Goal: Use online tool/utility: Utilize a website feature to perform a specific function

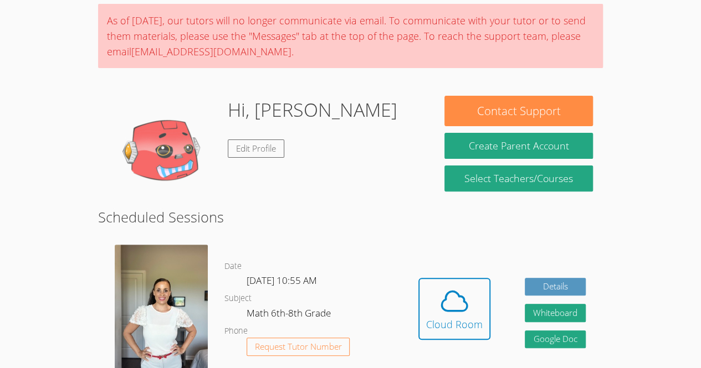
scroll to position [102, 0]
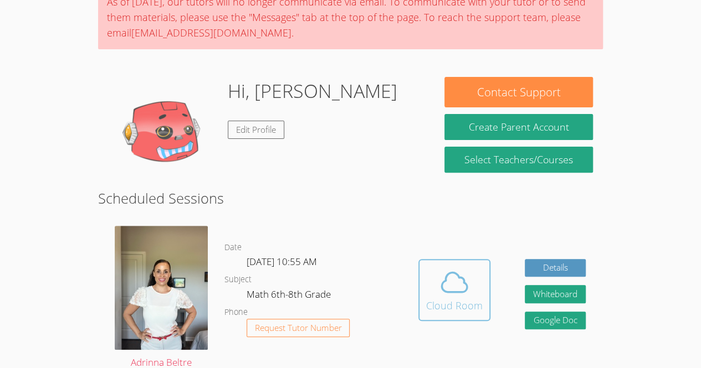
click at [469, 318] on button "Cloud Room" at bounding box center [454, 290] width 72 height 62
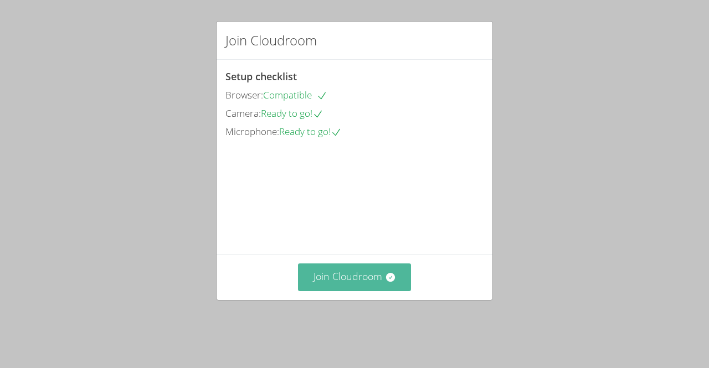
click at [368, 291] on button "Join Cloudroom" at bounding box center [355, 277] width 114 height 27
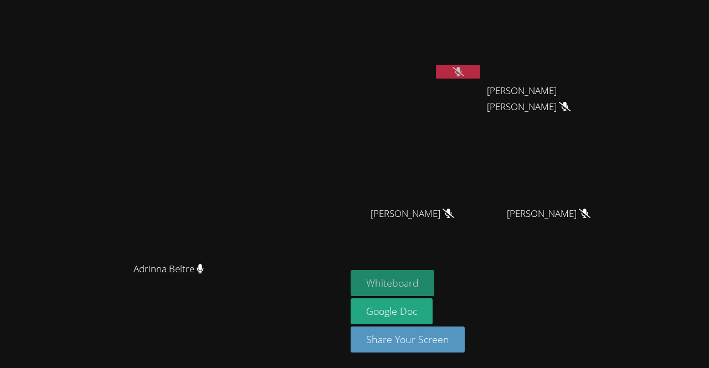
click at [434, 286] on button "Whiteboard" at bounding box center [393, 283] width 84 height 26
click at [464, 75] on icon at bounding box center [458, 71] width 12 height 9
click at [480, 68] on button at bounding box center [458, 72] width 44 height 14
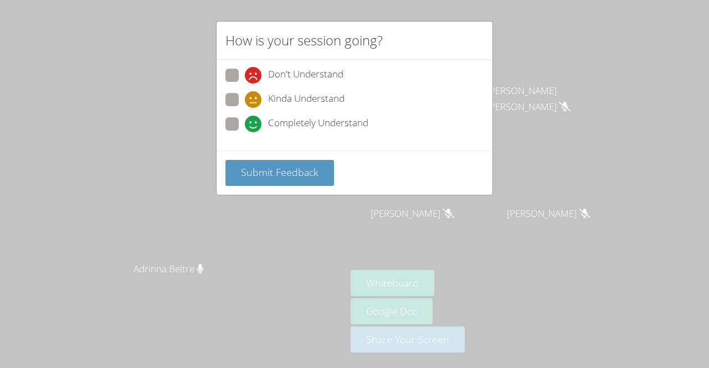
click at [245, 132] on span at bounding box center [245, 132] width 0 height 0
click at [245, 119] on input "Completely Understand" at bounding box center [249, 121] width 9 height 9
radio input "true"
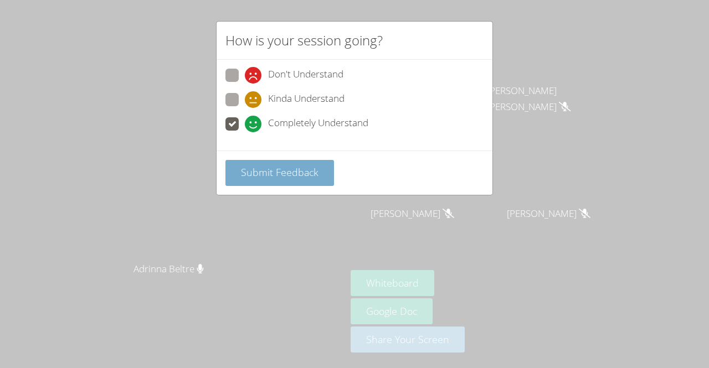
click at [305, 166] on span "Submit Feedback" at bounding box center [280, 172] width 78 height 13
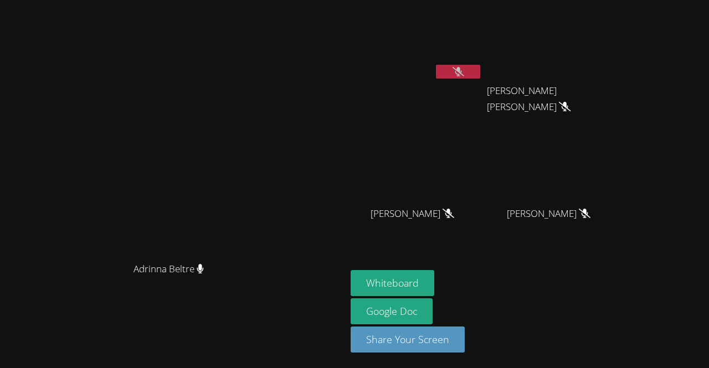
click at [464, 72] on icon at bounding box center [458, 71] width 12 height 9
